Goal: Information Seeking & Learning: Learn about a topic

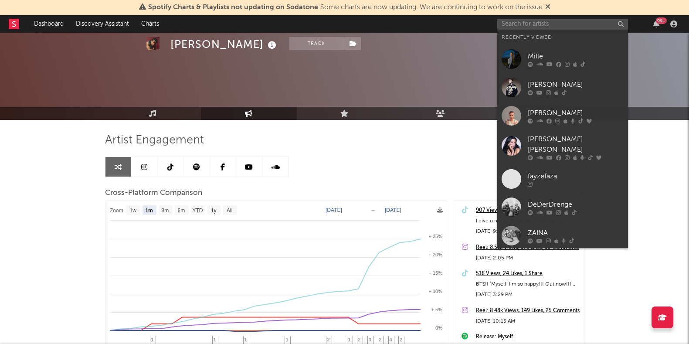
select select "1m"
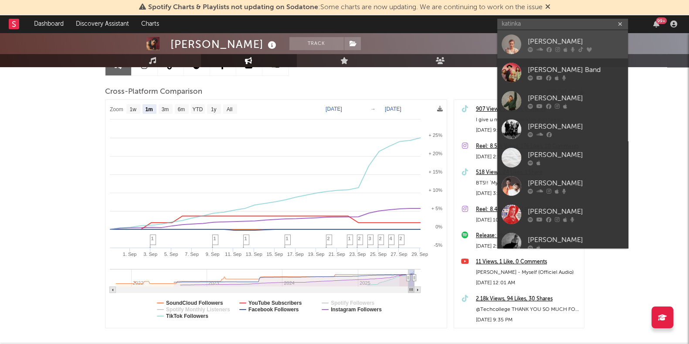
type input "katinka"
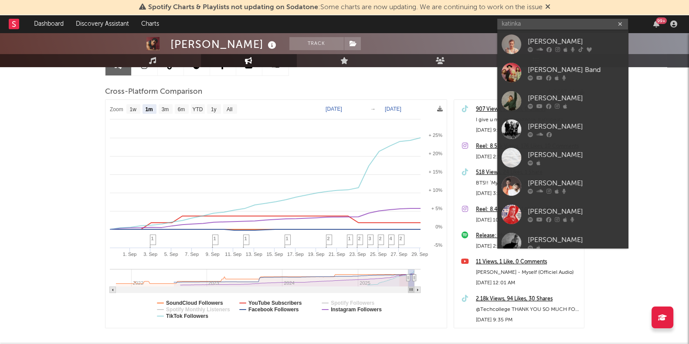
click at [525, 48] on link "[PERSON_NAME]" at bounding box center [563, 44] width 131 height 28
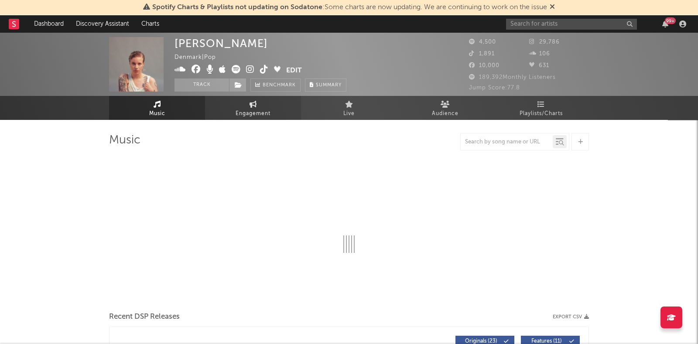
select select "6m"
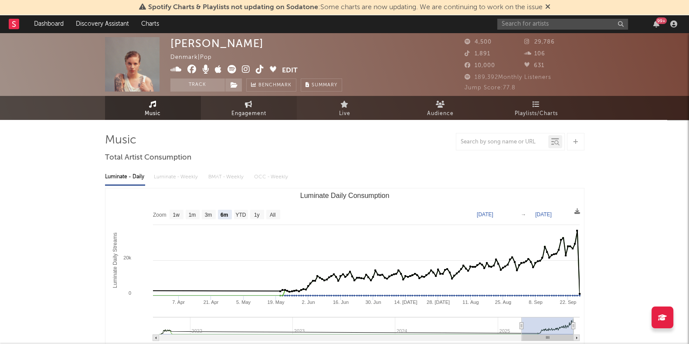
click at [246, 117] on span "Engagement" at bounding box center [249, 114] width 35 height 10
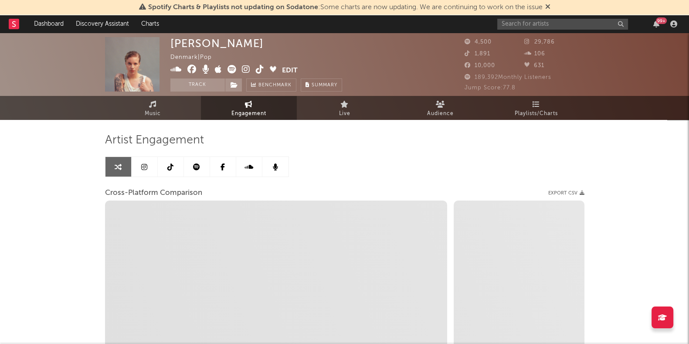
select select "1w"
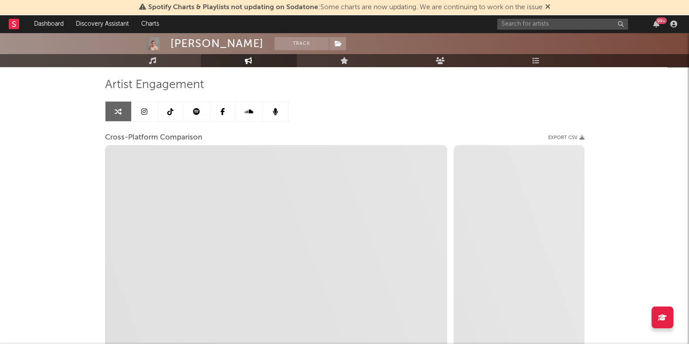
select select "1m"
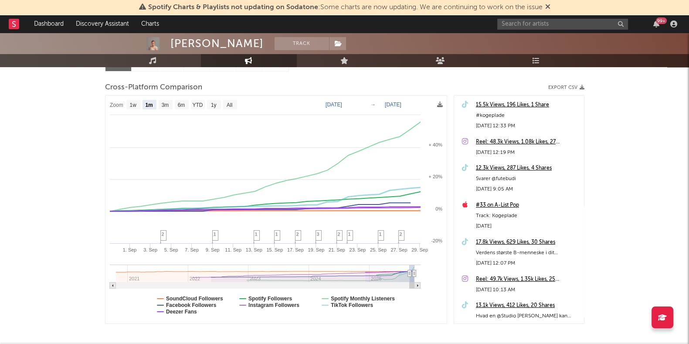
scroll to position [135, 0]
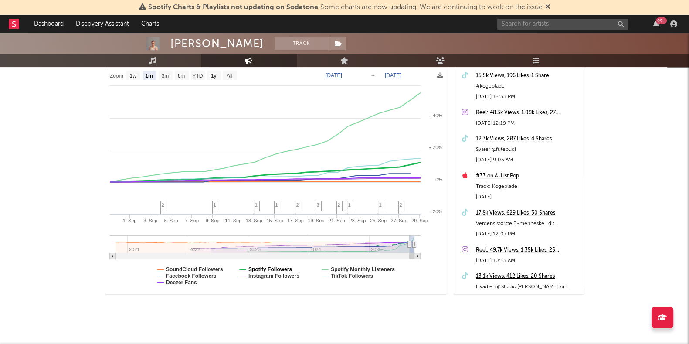
click at [261, 269] on text "Spotify Followers" at bounding box center [271, 269] width 44 height 6
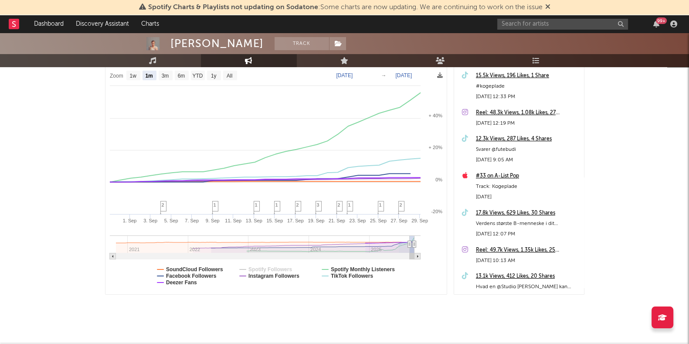
select select "1m"
click at [364, 267] on text "Spotify Monthly Listeners" at bounding box center [363, 269] width 64 height 6
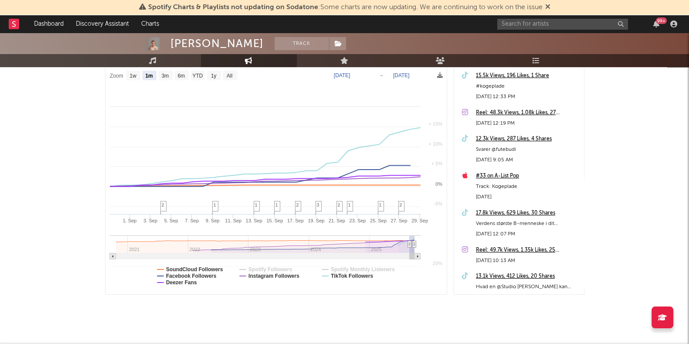
select select "1m"
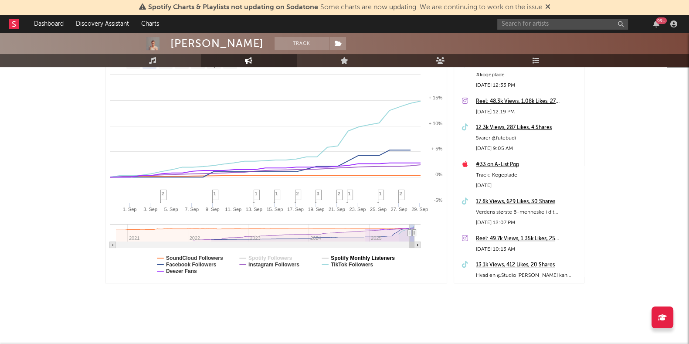
scroll to position [145, 0]
